Goal: Information Seeking & Learning: Learn about a topic

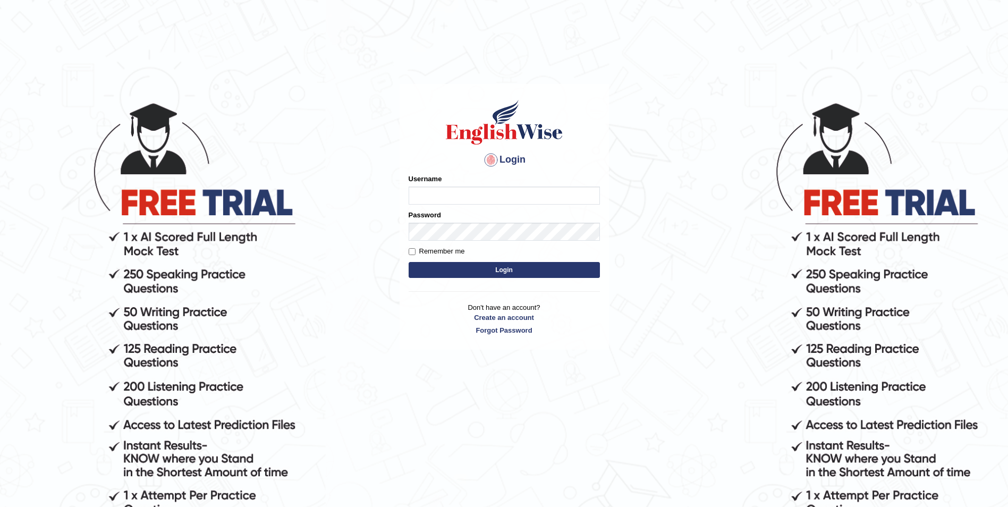
type input "Sadique"
click at [507, 269] on button "Login" at bounding box center [504, 270] width 191 height 16
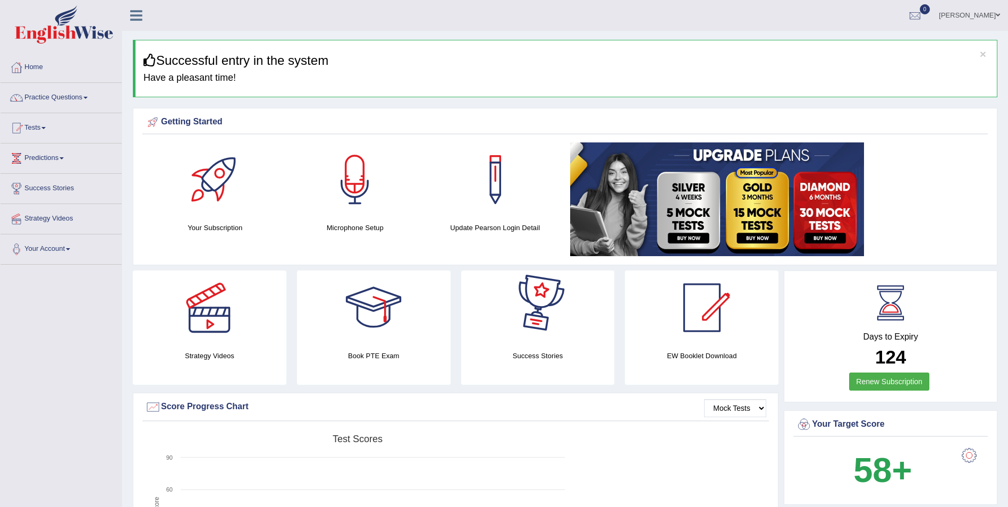
click at [519, 287] on div at bounding box center [537, 307] width 74 height 74
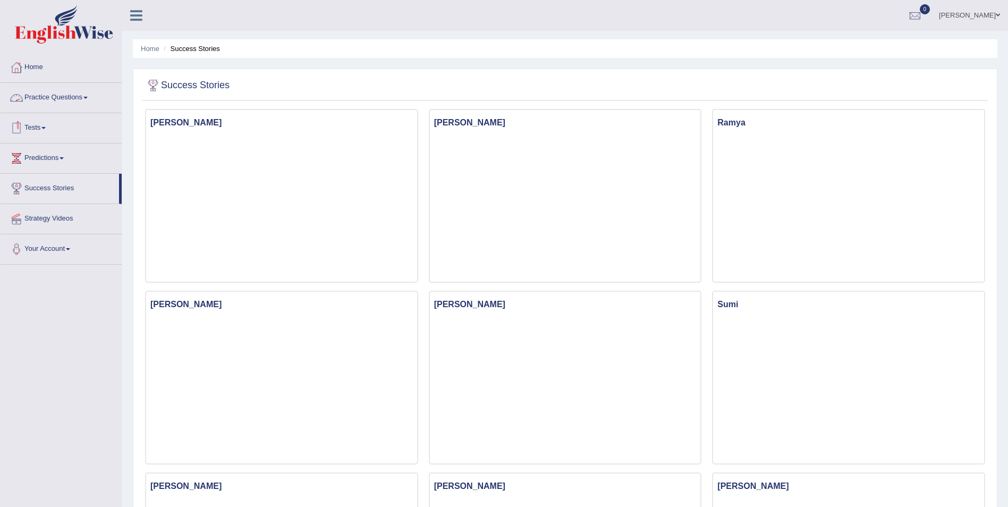
click at [48, 96] on link "Practice Questions" at bounding box center [61, 96] width 121 height 27
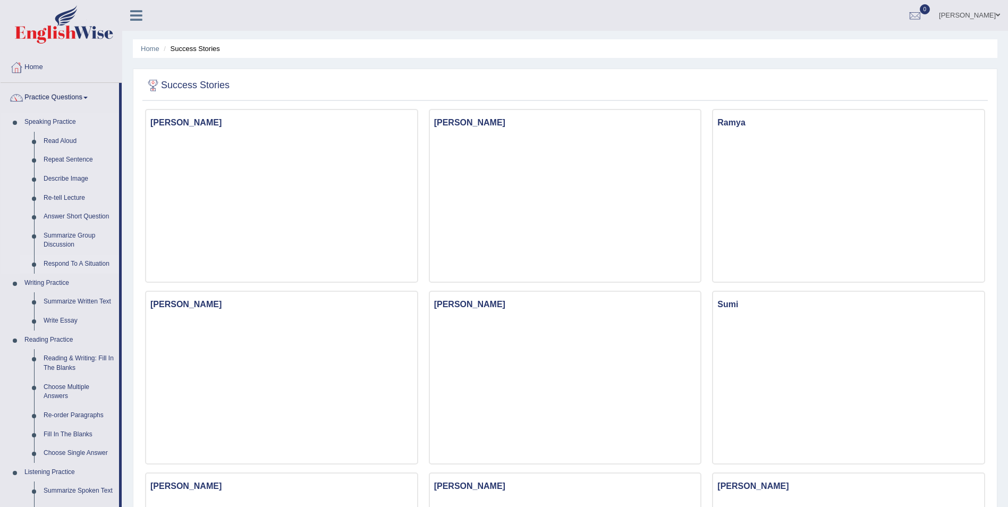
click at [65, 262] on link "Respond To A Situation" at bounding box center [79, 263] width 80 height 19
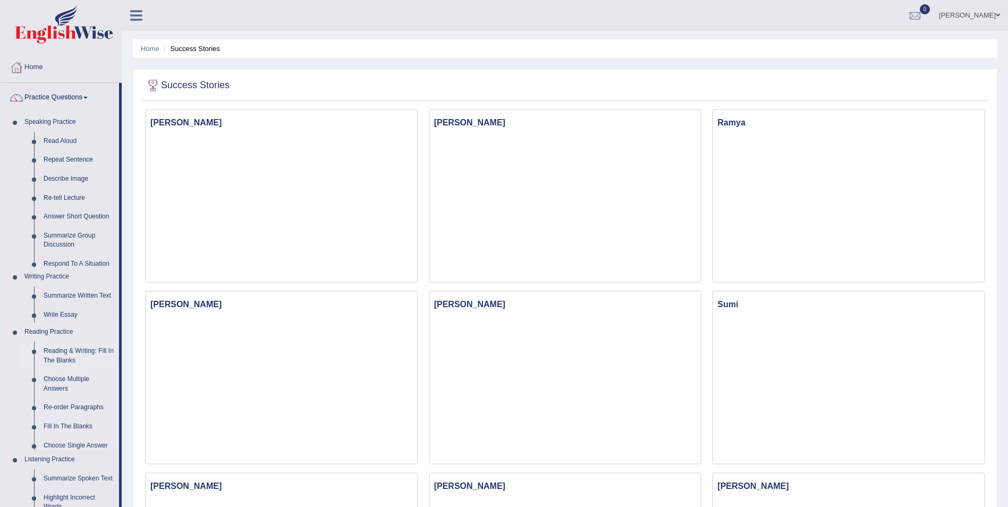
click at [65, 262] on ul "Speaking Practice Read Aloud Repeat Sentence Describe Image Re-tell Lecture Ans…" at bounding box center [60, 384] width 118 height 542
